Goal: Task Accomplishment & Management: Complete application form

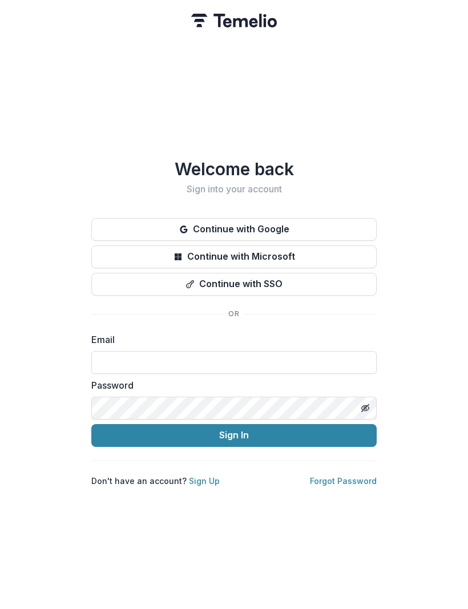
click at [307, 226] on button "Continue with Google" at bounding box center [233, 229] width 285 height 23
click at [243, 365] on input at bounding box center [233, 362] width 285 height 23
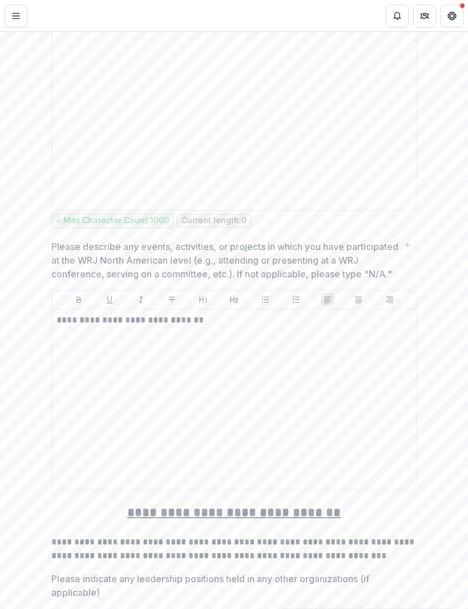
scroll to position [3177, 0]
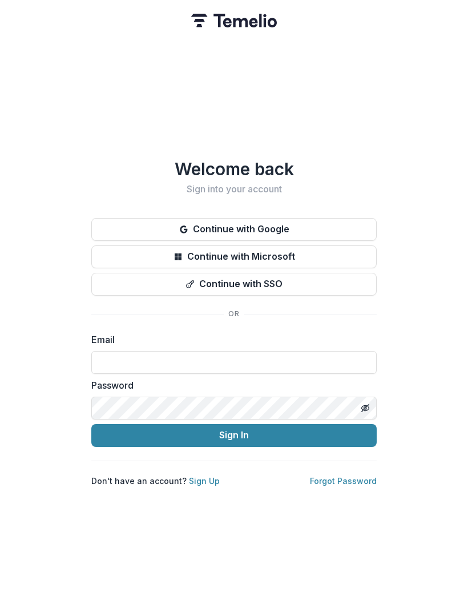
click at [105, 325] on div "Welcome back Sign into your account Continue with Google Continue with Microsof…" at bounding box center [233, 322] width 285 height 327
click at [146, 321] on div "Welcome back Sign into your account Continue with Google Continue with Microsof…" at bounding box center [233, 322] width 285 height 327
click at [330, 218] on button "Continue with Google" at bounding box center [233, 229] width 285 height 23
click at [230, 365] on input at bounding box center [233, 362] width 285 height 23
click at [301, 227] on button "Continue with Google" at bounding box center [233, 229] width 285 height 23
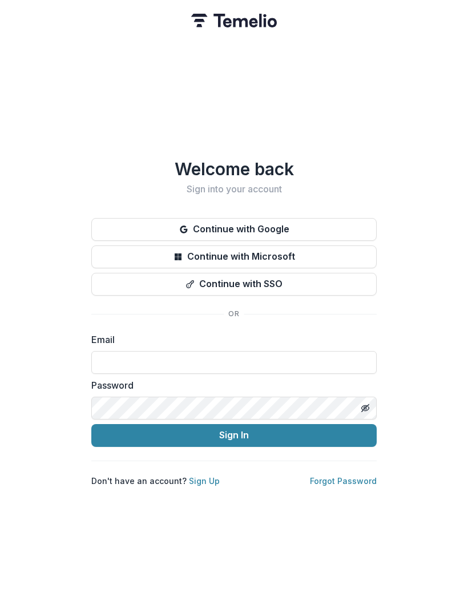
click at [286, 224] on button "Continue with Google" at bounding box center [233, 229] width 285 height 23
click at [251, 431] on button "Sign In" at bounding box center [233, 435] width 285 height 23
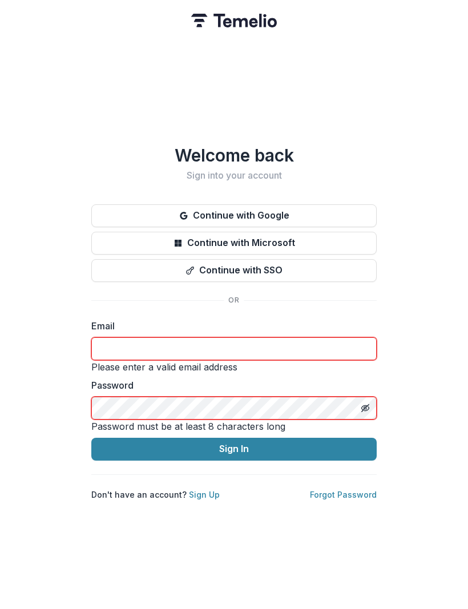
click at [244, 345] on input at bounding box center [233, 348] width 285 height 23
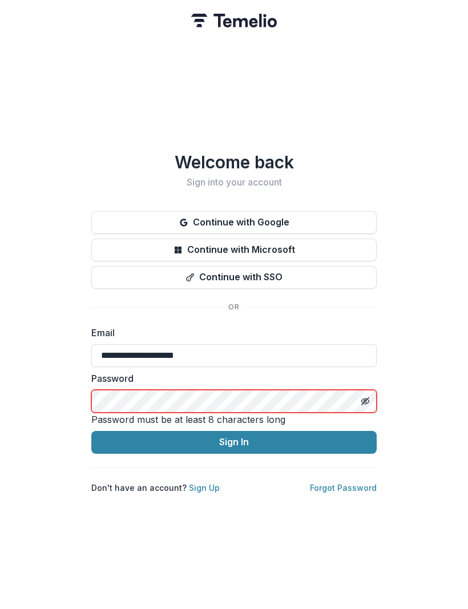
type input "**********"
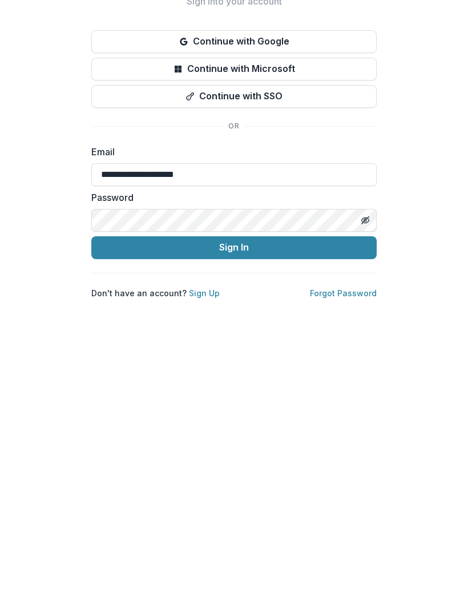
click at [334, 424] on button "Sign In" at bounding box center [233, 435] width 285 height 23
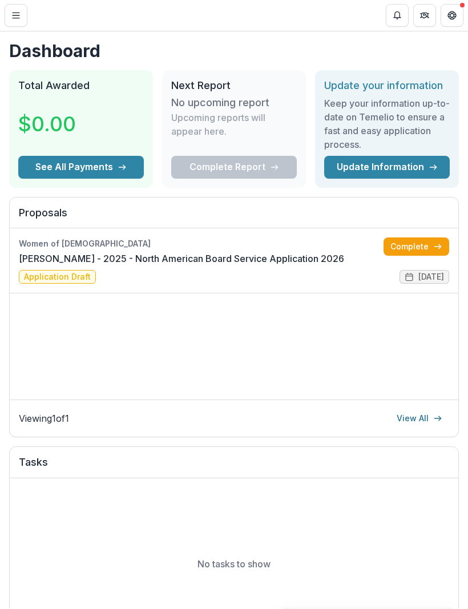
click at [427, 249] on link "Complete" at bounding box center [416, 247] width 66 height 18
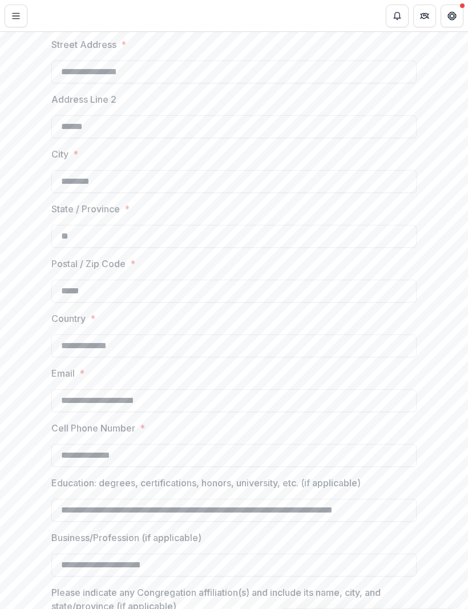
scroll to position [860, 0]
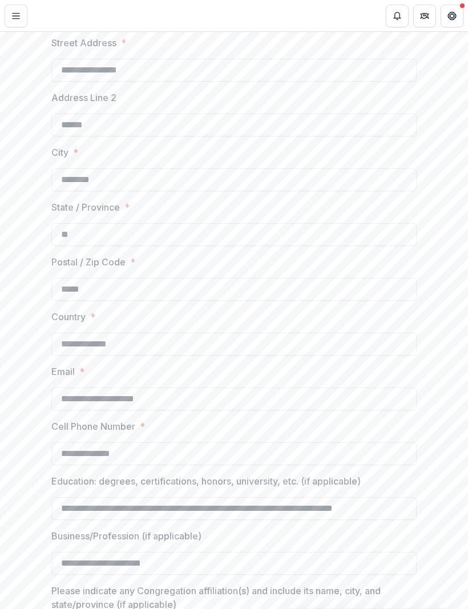
click at [160, 450] on input "**********" at bounding box center [233, 453] width 365 height 23
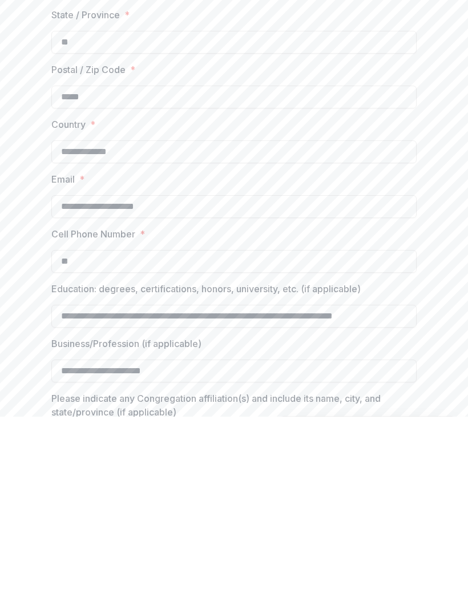
type input "*"
type input "**********"
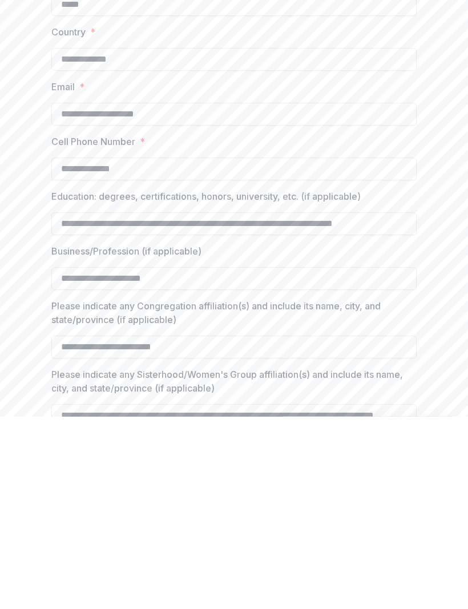
scroll to position [961, 0]
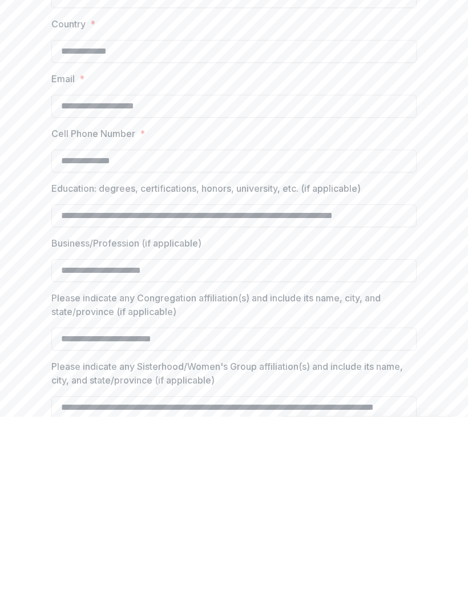
click at [107, 451] on input "**********" at bounding box center [233, 462] width 365 height 23
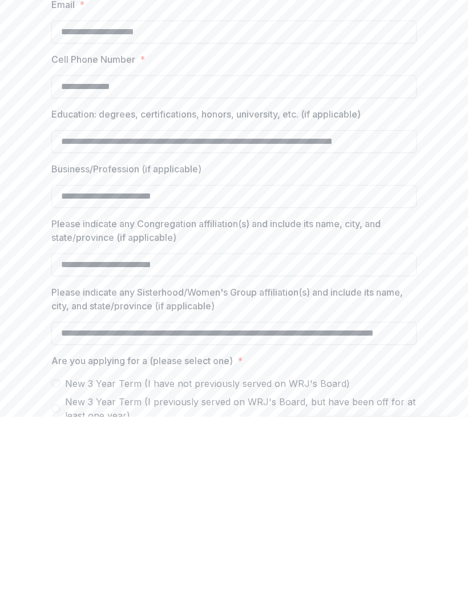
scroll to position [1035, 0]
type input "**********"
click at [389, 513] on input "**********" at bounding box center [233, 524] width 365 height 23
click at [341, 513] on input "**********" at bounding box center [233, 524] width 365 height 23
click at [372, 513] on input "**********" at bounding box center [233, 524] width 365 height 23
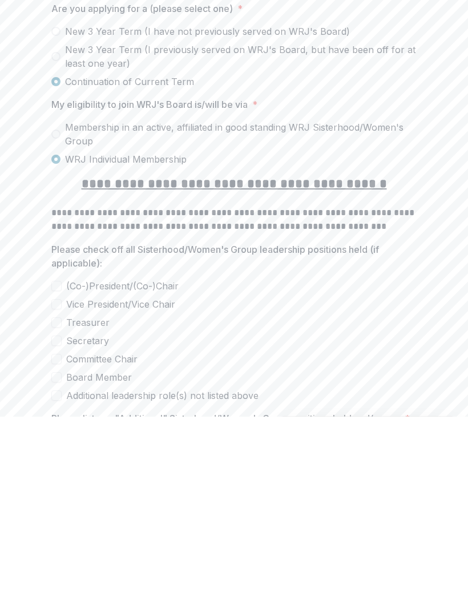
scroll to position [1391, 0]
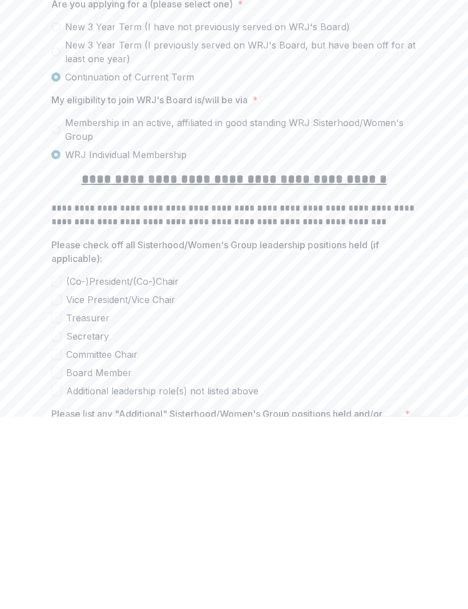
type input "**********"
click at [61, 560] on span at bounding box center [56, 565] width 10 height 10
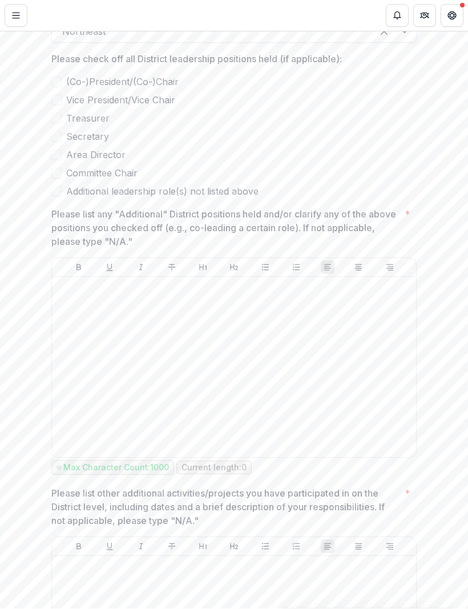
scroll to position [2644, 0]
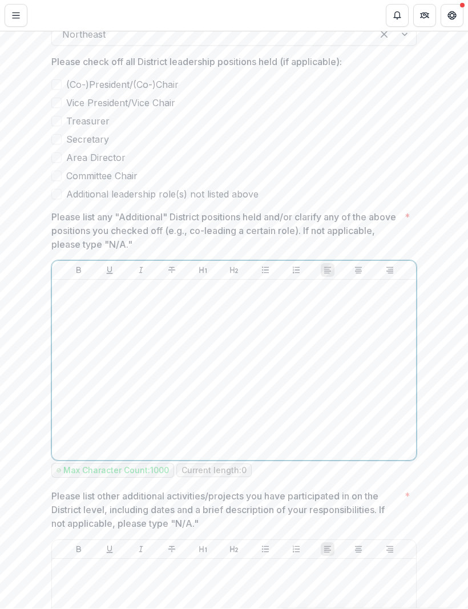
click at [93, 319] on div at bounding box center [233, 370] width 355 height 171
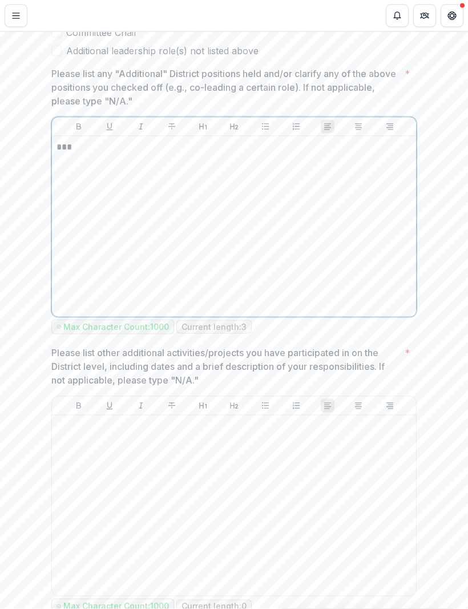
scroll to position [2781, 0]
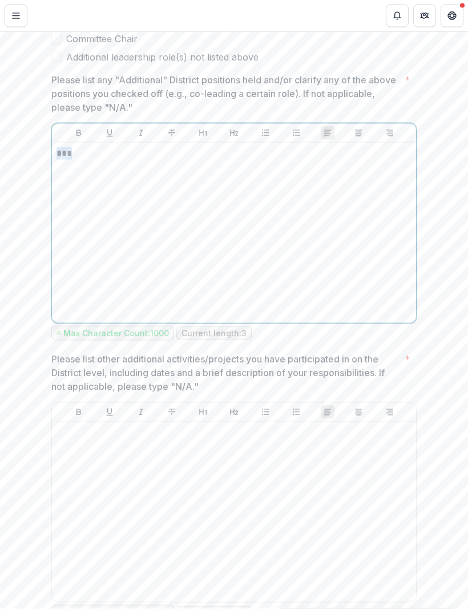
copy p "***"
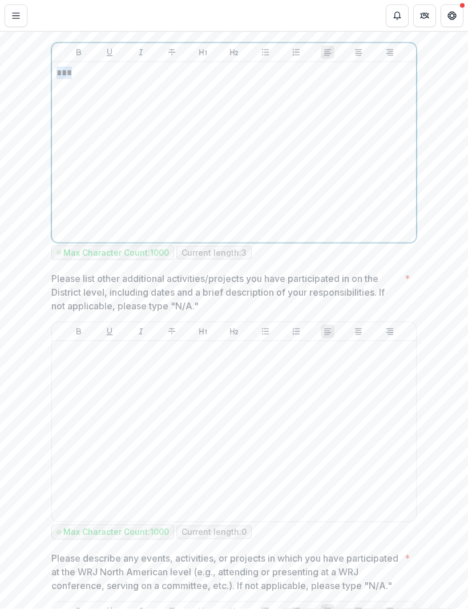
scroll to position [2867, 0]
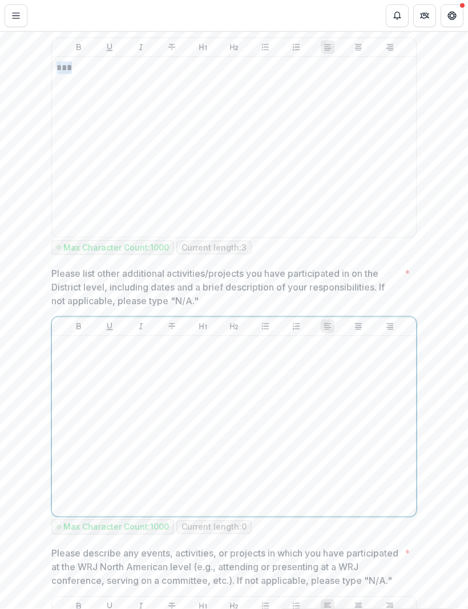
click at [95, 358] on div at bounding box center [233, 426] width 355 height 171
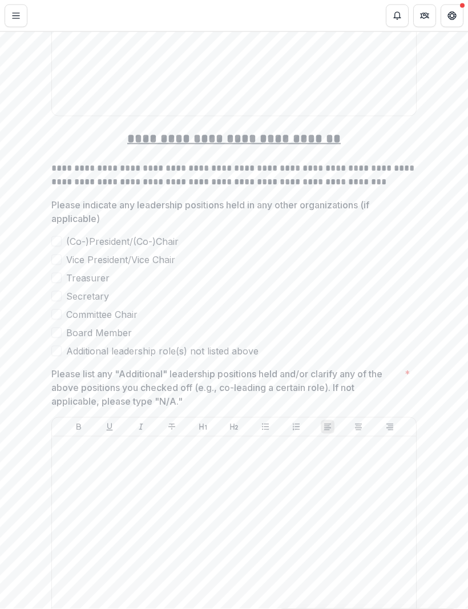
scroll to position [3557, 0]
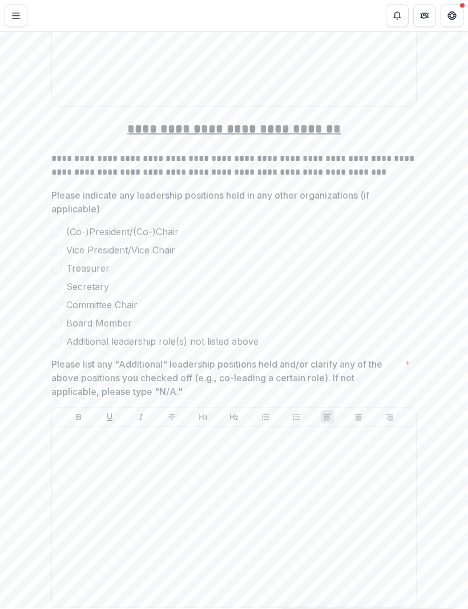
click at [60, 321] on label "Board Member" at bounding box center [233, 323] width 365 height 14
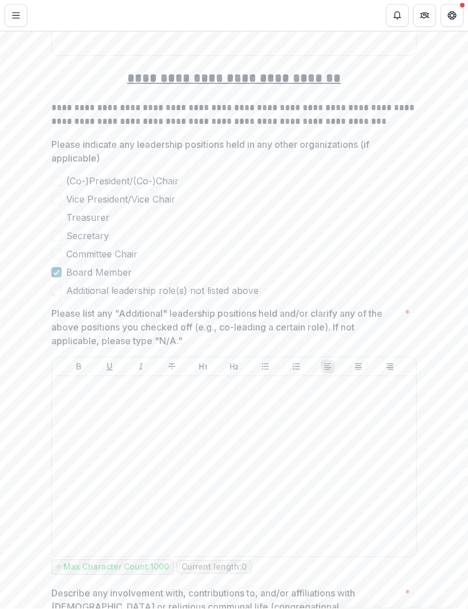
scroll to position [3621, 0]
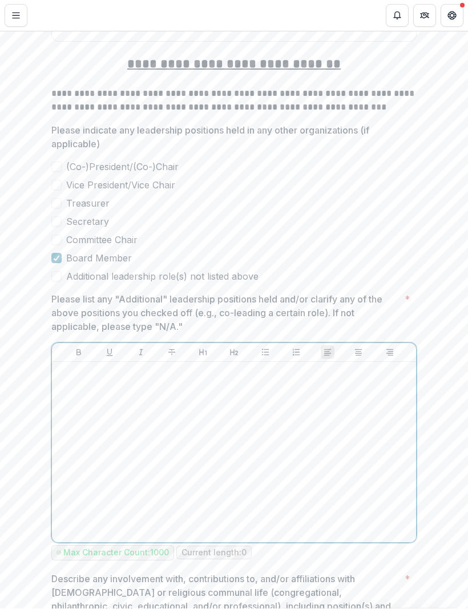
click at [82, 394] on div at bounding box center [233, 452] width 355 height 171
click at [86, 377] on p "**********" at bounding box center [233, 373] width 355 height 13
click at [221, 386] on div "**********" at bounding box center [233, 452] width 355 height 171
click at [169, 374] on p at bounding box center [233, 373] width 355 height 13
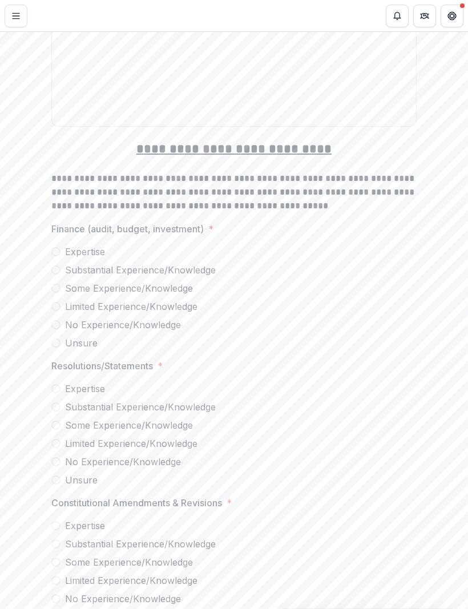
scroll to position [4889, 0]
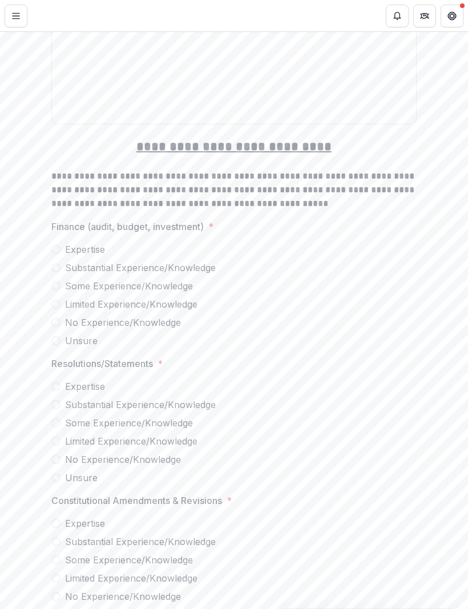
click at [258, 357] on span "Resolutions/Statements *" at bounding box center [230, 364] width 358 height 14
click at [64, 297] on label "Limited Experience/Knowledge" at bounding box center [233, 304] width 365 height 14
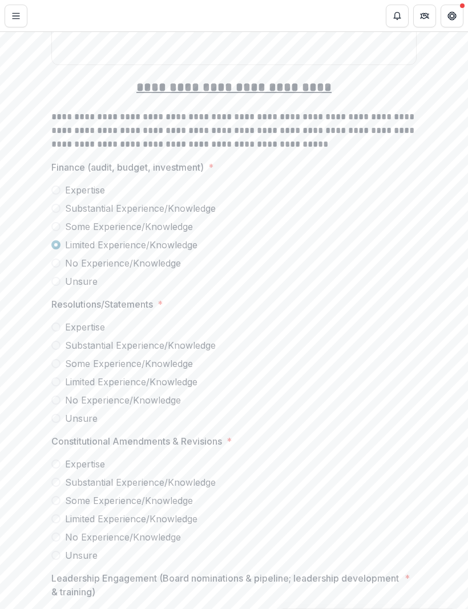
scroll to position [4949, 0]
click at [58, 376] on span at bounding box center [55, 380] width 9 height 9
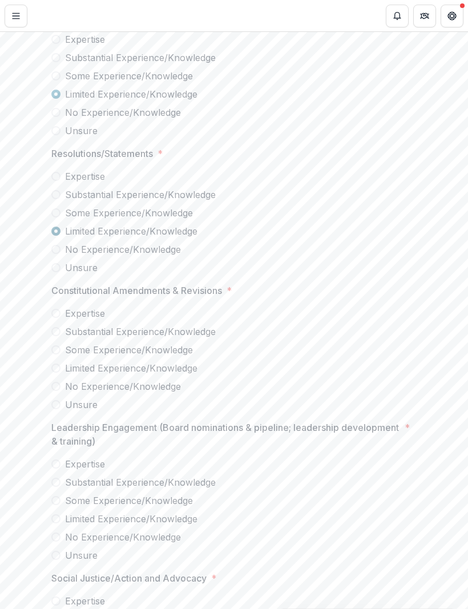
scroll to position [5100, 0]
click at [61, 378] on label "No Experience/Knowledge" at bounding box center [233, 385] width 365 height 14
click at [52, 398] on span at bounding box center [55, 402] width 9 height 9
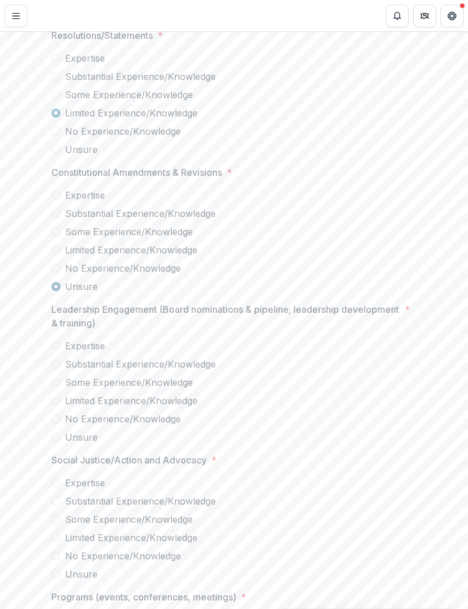
scroll to position [5218, 0]
click at [59, 394] on span at bounding box center [55, 398] width 9 height 9
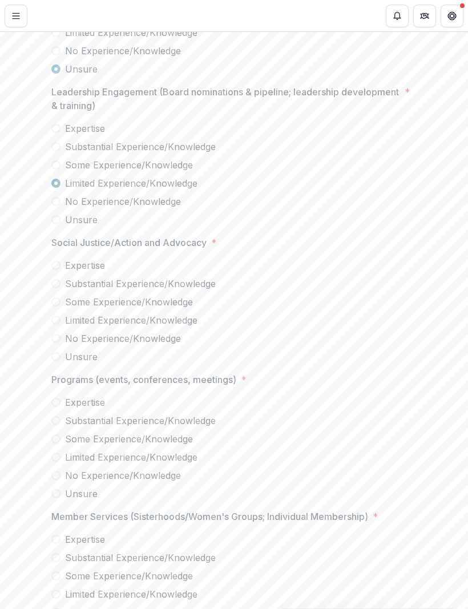
scroll to position [5435, 0]
click at [58, 278] on span at bounding box center [55, 282] width 9 height 9
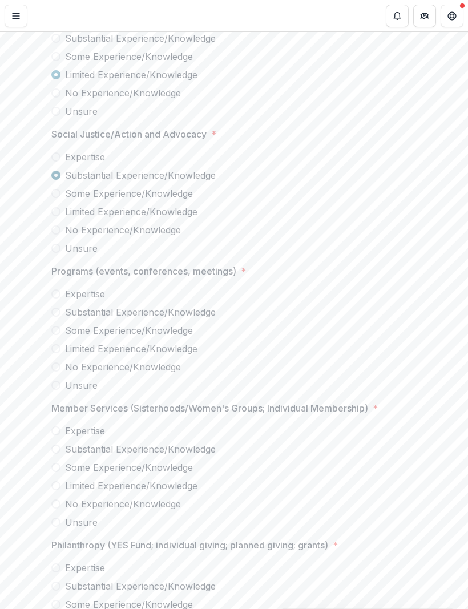
scroll to position [5544, 0]
click at [60, 285] on label "Expertise" at bounding box center [233, 292] width 365 height 14
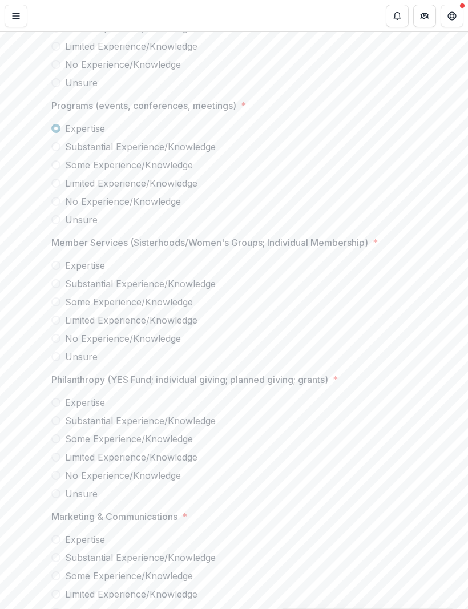
scroll to position [5707, 0]
click at [52, 316] on span at bounding box center [55, 320] width 9 height 9
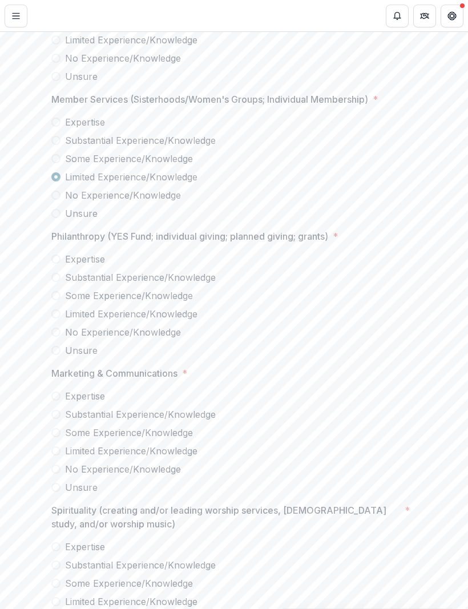
scroll to position [5853, 0]
click at [55, 307] on span at bounding box center [55, 311] width 9 height 9
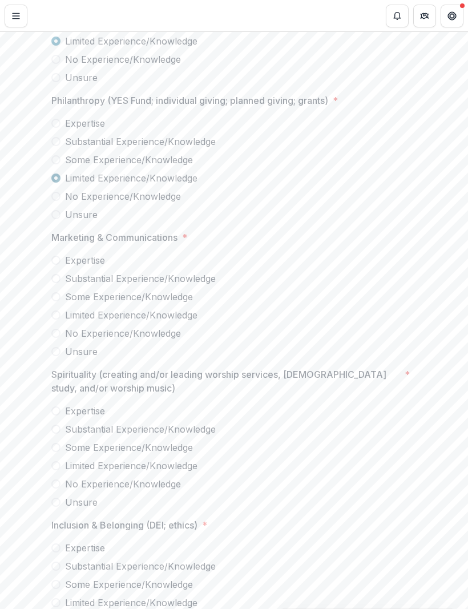
scroll to position [5987, 0]
click at [52, 273] on label "Substantial Experience/Knowledge" at bounding box center [233, 278] width 365 height 14
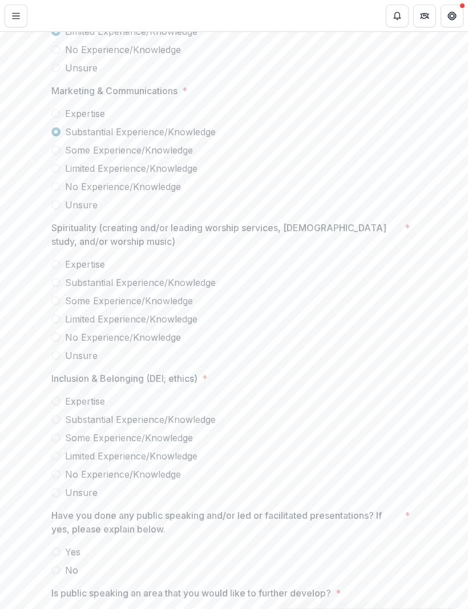
scroll to position [6145, 0]
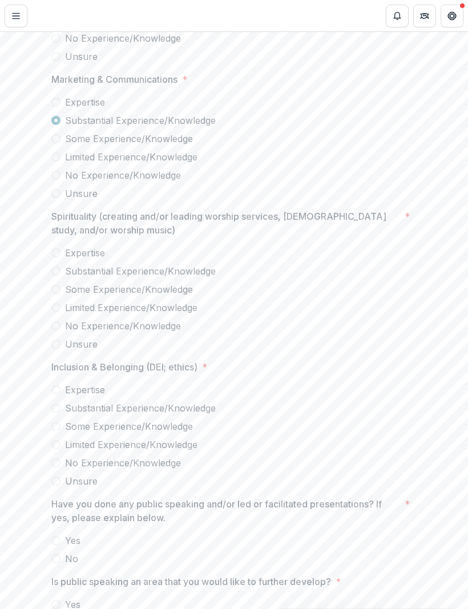
click at [56, 285] on span at bounding box center [55, 289] width 9 height 9
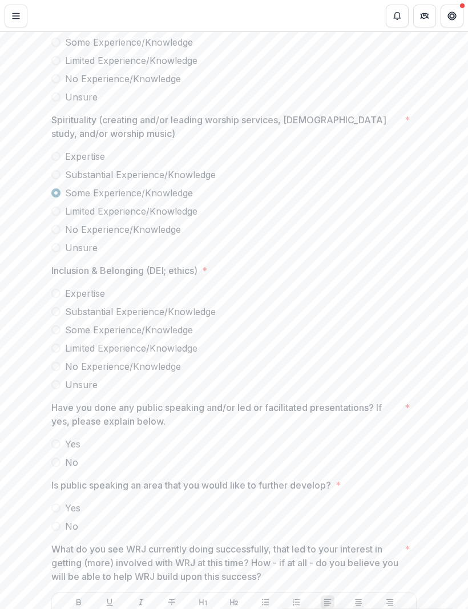
scroll to position [6243, 0]
click at [55, 305] on span at bounding box center [55, 309] width 9 height 9
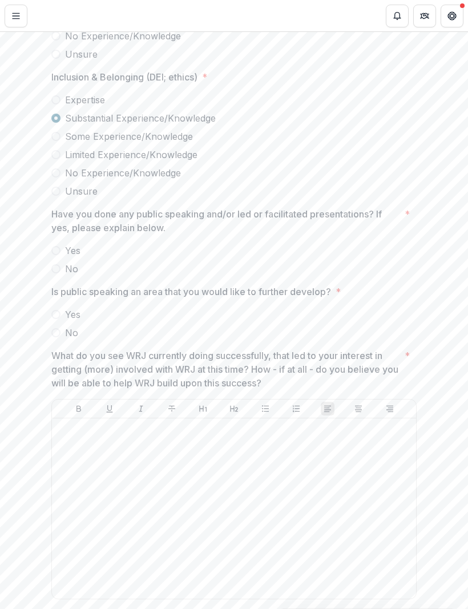
scroll to position [6436, 0]
click at [58, 245] on span at bounding box center [55, 249] width 9 height 9
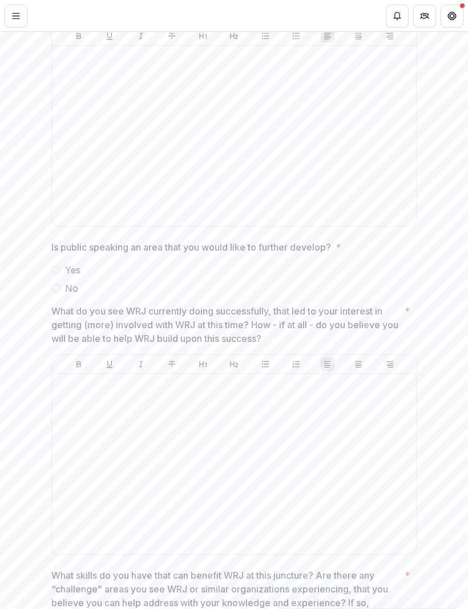
scroll to position [6716, 0]
click at [57, 265] on span at bounding box center [55, 269] width 9 height 9
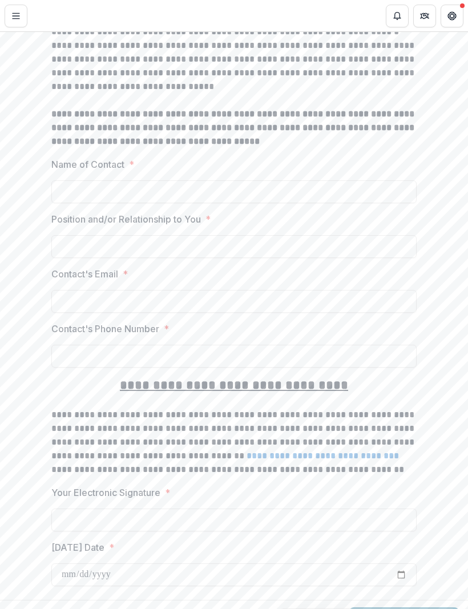
scroll to position [8525, 0]
